Goal: Transaction & Acquisition: Book appointment/travel/reservation

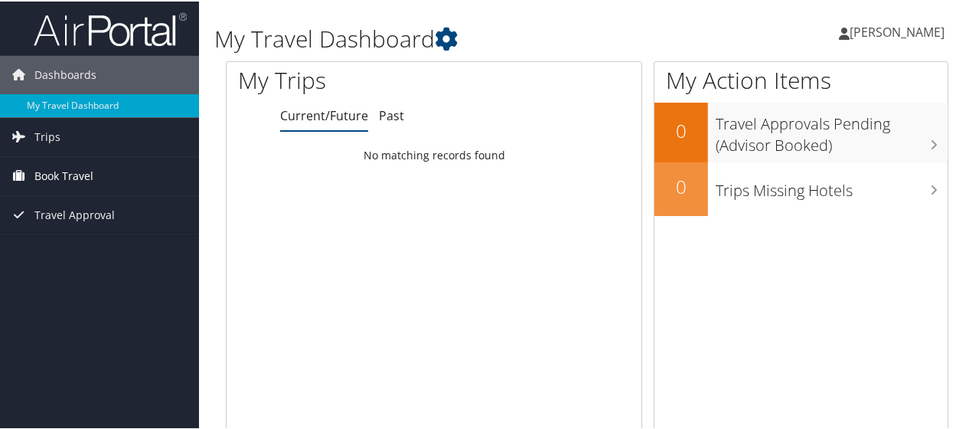
click at [83, 171] on span "Book Travel" at bounding box center [63, 174] width 59 height 38
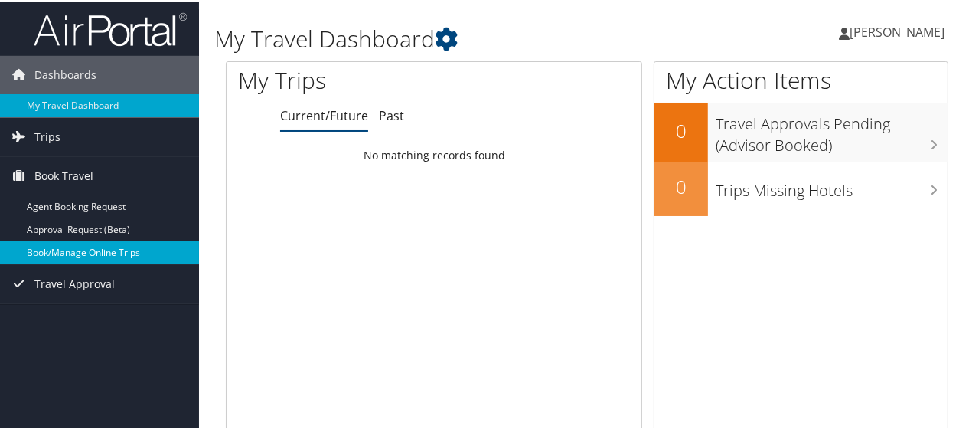
click at [84, 247] on link "Book/Manage Online Trips" at bounding box center [99, 251] width 199 height 23
